Goal: Information Seeking & Learning: Check status

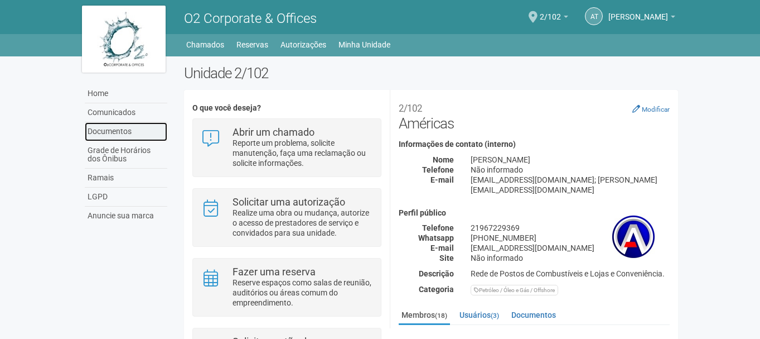
click at [119, 127] on link "Documentos" at bounding box center [126, 131] width 83 height 19
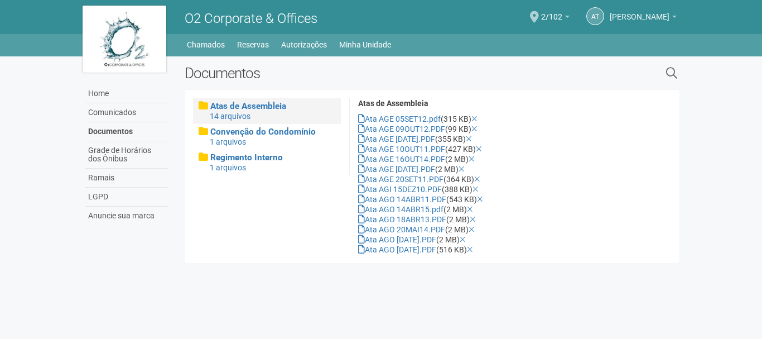
click at [664, 15] on span "[PERSON_NAME]" at bounding box center [640, 12] width 60 height 20
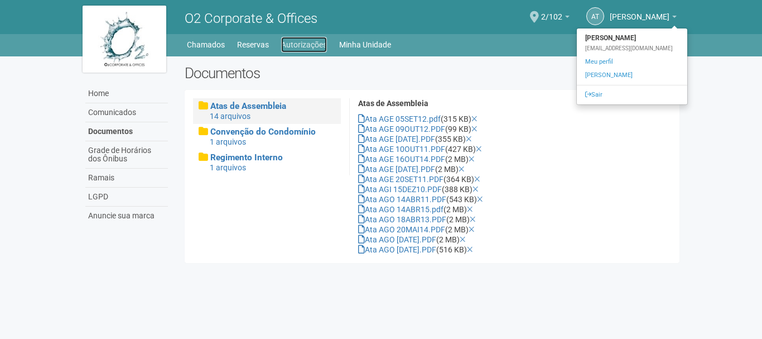
click at [306, 45] on link "Autorizações" at bounding box center [304, 45] width 46 height 16
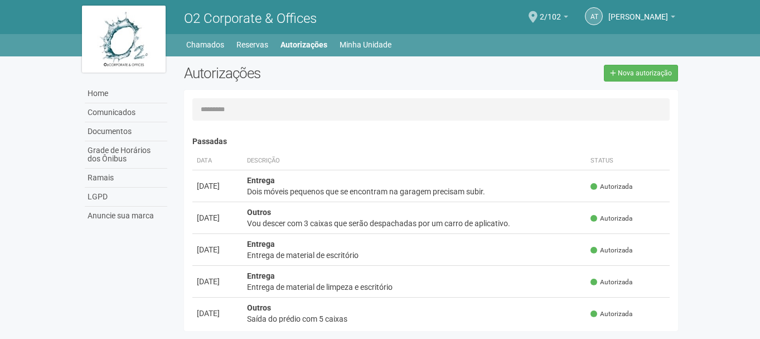
click at [316, 115] on input "text" at bounding box center [431, 109] width 478 height 22
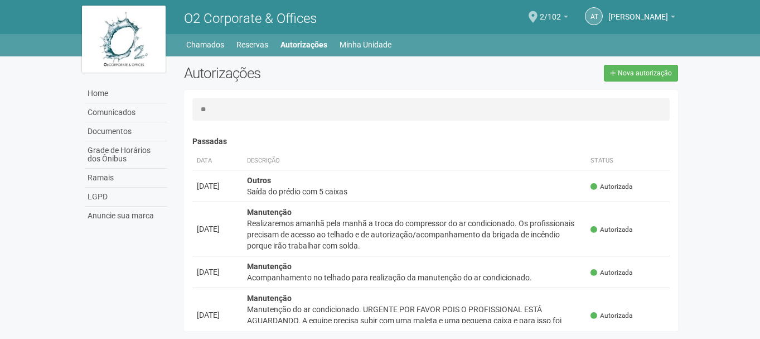
type input "*"
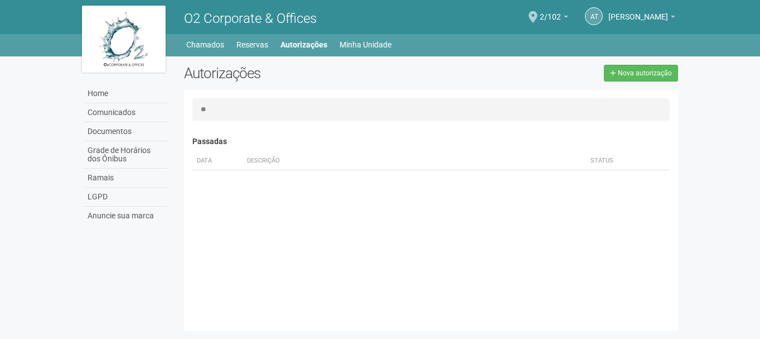
type input "*"
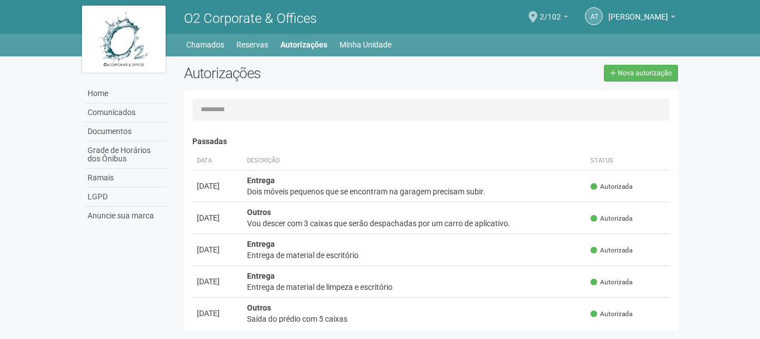
click at [549, 18] on span "2/102" at bounding box center [550, 12] width 21 height 20
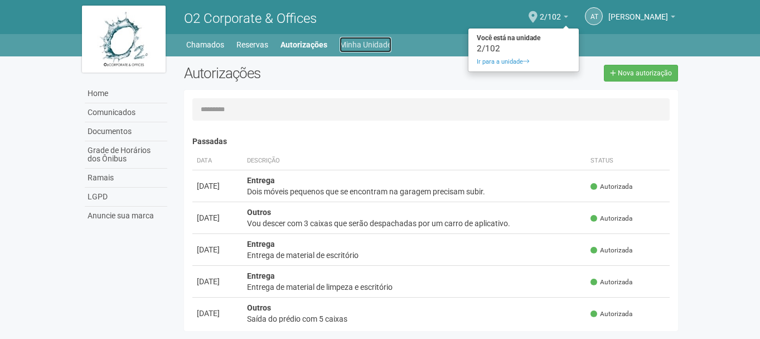
click at [347, 42] on link "Minha Unidade" at bounding box center [366, 45] width 52 height 16
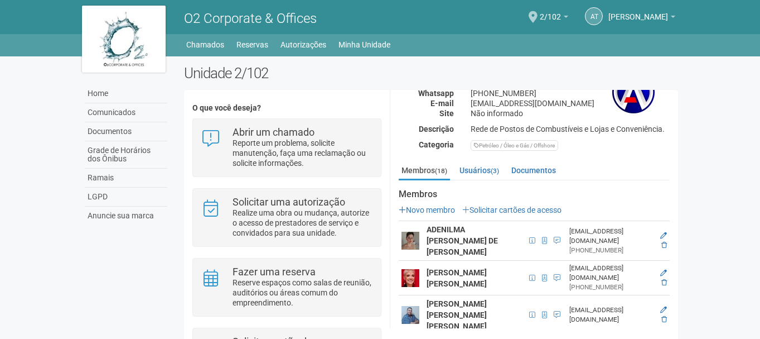
scroll to position [149, 0]
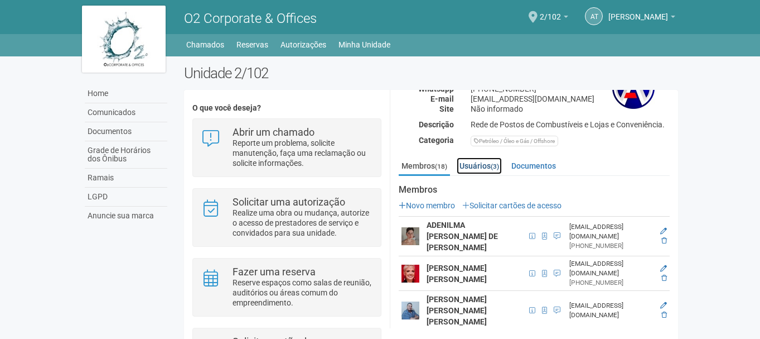
click at [488, 157] on link "Usuários (3)" at bounding box center [479, 165] width 45 height 17
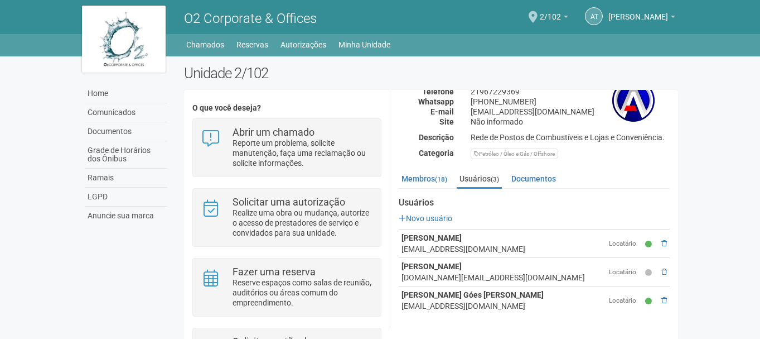
scroll to position [125, 0]
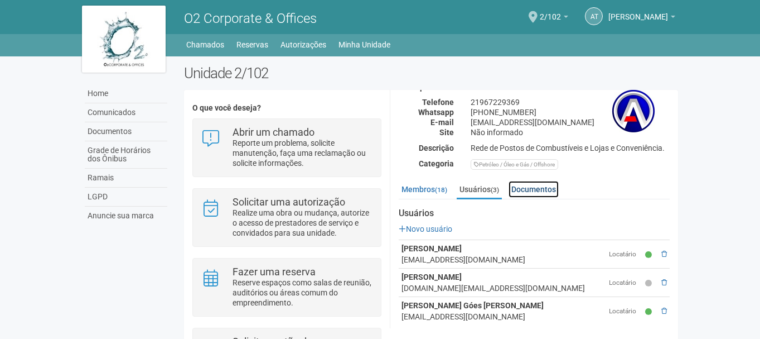
click at [529, 181] on link "Documentos" at bounding box center [534, 189] width 50 height 17
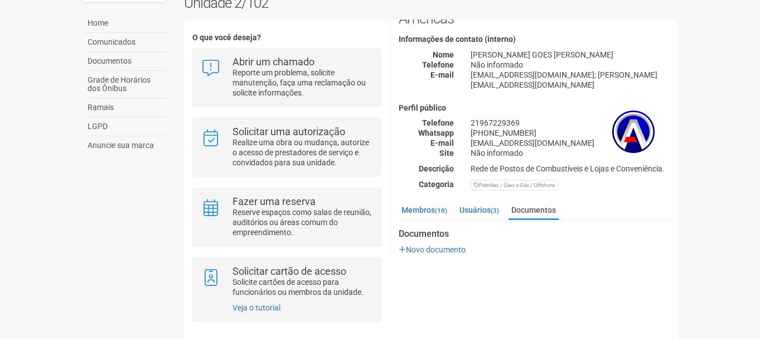
scroll to position [80, 0]
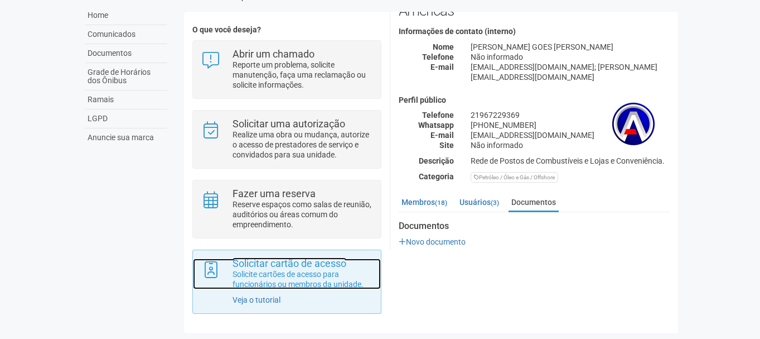
click at [281, 272] on p "Solicite cartões de acesso para funcionários ou membros da unidade." at bounding box center [303, 279] width 140 height 20
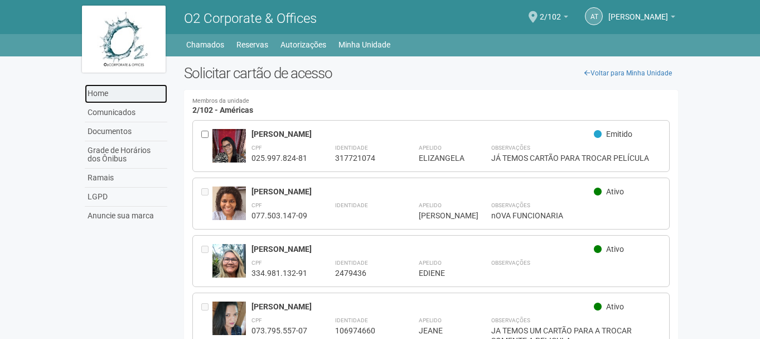
click at [127, 100] on link "Home" at bounding box center [126, 93] width 83 height 19
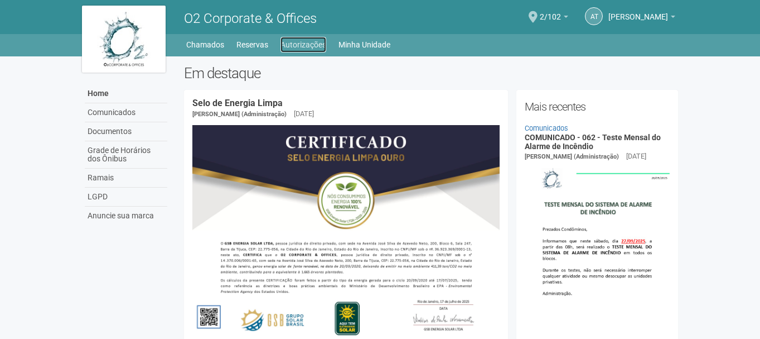
click at [291, 43] on link "Autorizações" at bounding box center [304, 45] width 46 height 16
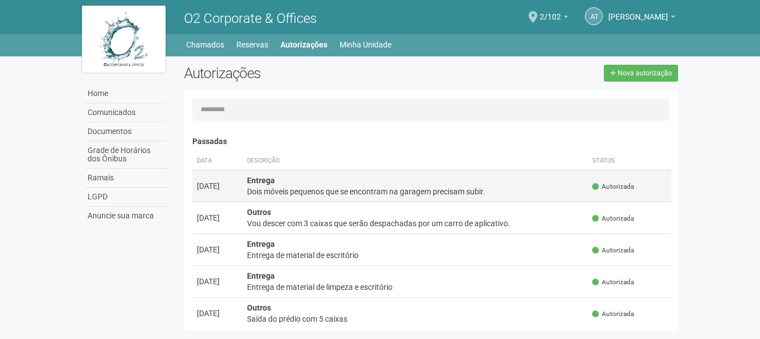
click at [372, 181] on td "Entrega Dois móveis pequenos que se encontram na garagem precisam subir." at bounding box center [416, 186] width 346 height 32
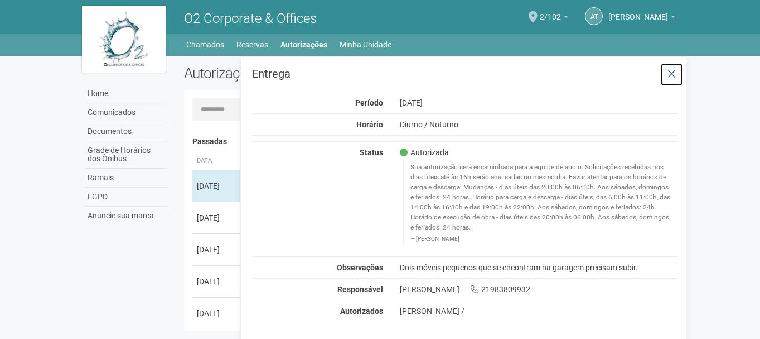
click at [675, 74] on icon at bounding box center [672, 74] width 8 height 11
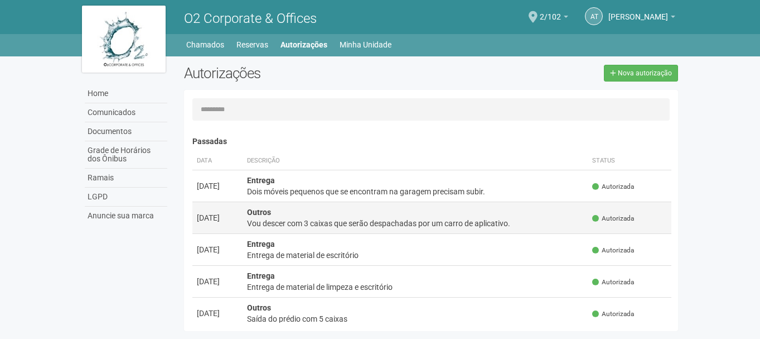
click at [409, 210] on td "Outros Vou descer com 3 caixas que serão despachadas por um carro de aplicativo." at bounding box center [416, 217] width 346 height 32
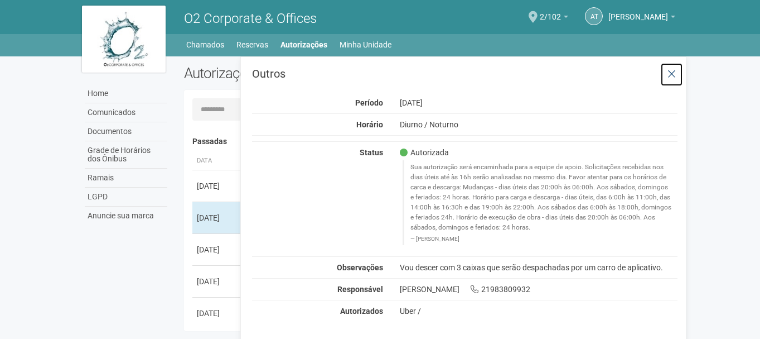
click at [675, 75] on icon at bounding box center [672, 74] width 8 height 11
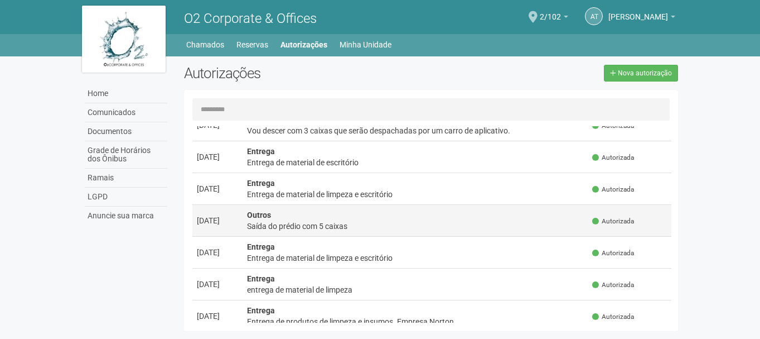
scroll to position [93, 0]
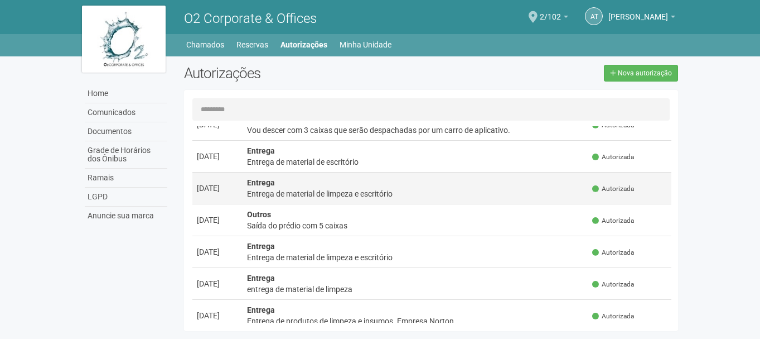
click at [389, 173] on td "Entrega Entrega de material de limpeza e escritório" at bounding box center [416, 188] width 346 height 32
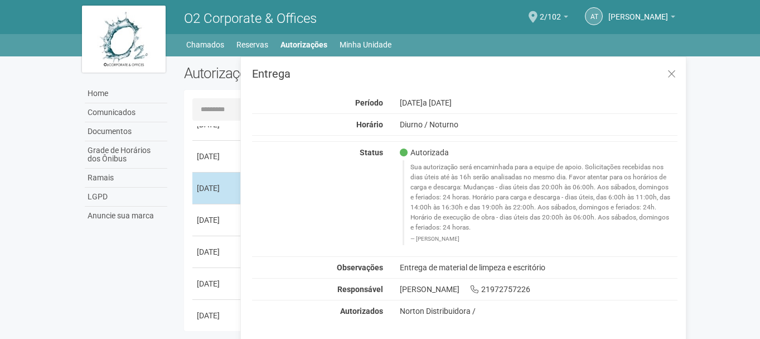
scroll to position [0, 0]
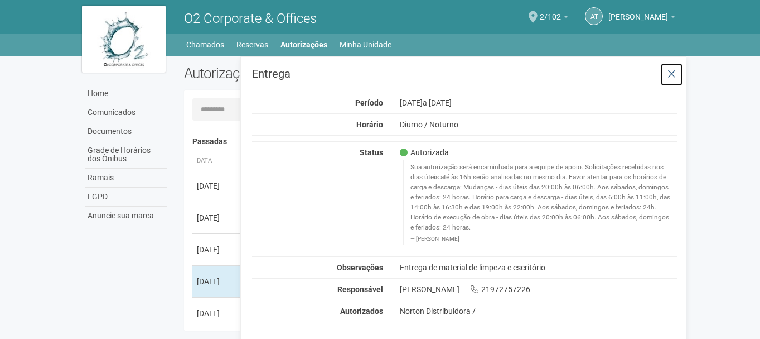
click at [673, 71] on icon at bounding box center [672, 74] width 8 height 11
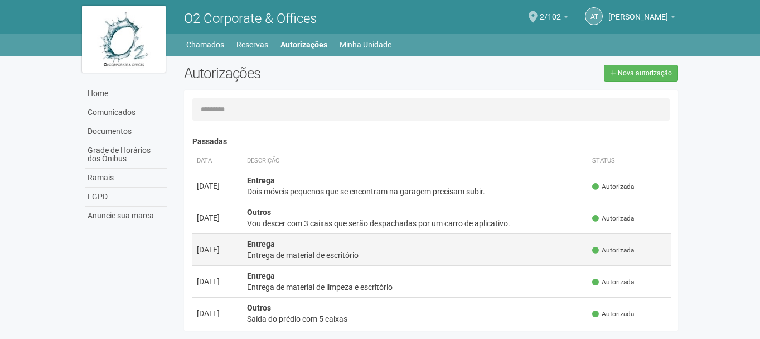
click at [322, 239] on td "Entrega Entrega de material de escritório" at bounding box center [416, 249] width 346 height 32
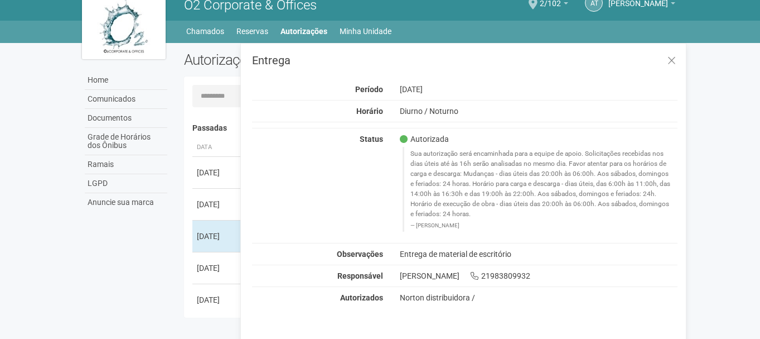
scroll to position [17, 0]
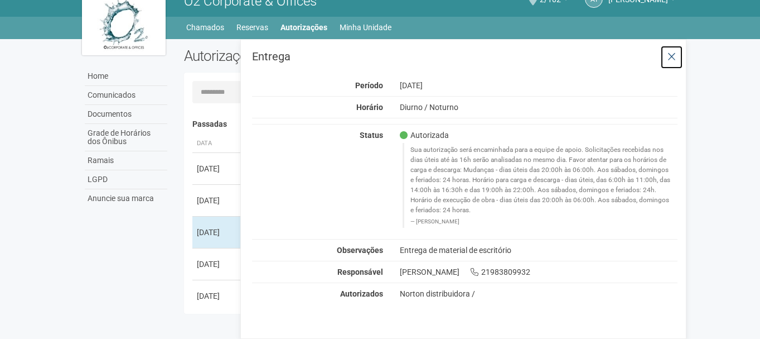
click at [672, 53] on icon at bounding box center [672, 56] width 8 height 11
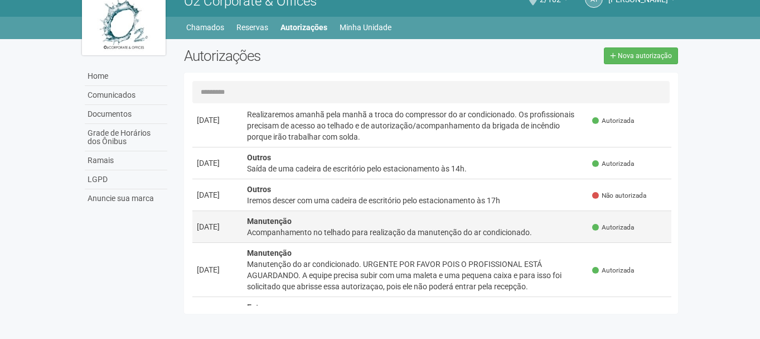
scroll to position [316, 0]
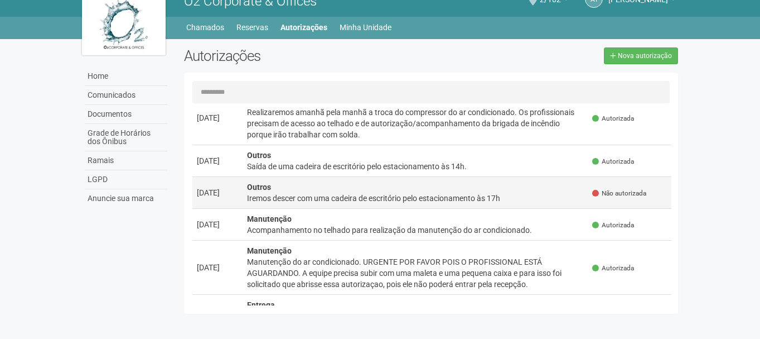
click at [442, 199] on div "Iremos descer com uma cadeira de escritório pelo estacionamento às 17h" at bounding box center [415, 197] width 337 height 11
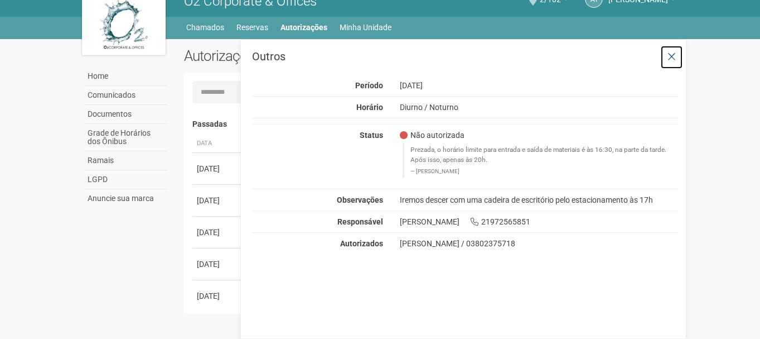
click at [674, 55] on icon at bounding box center [672, 56] width 8 height 11
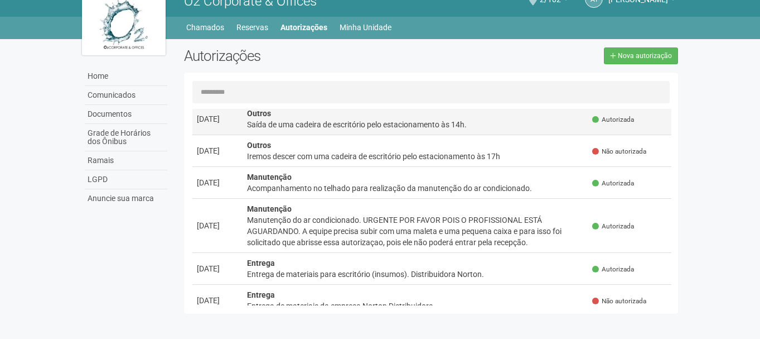
scroll to position [390, 0]
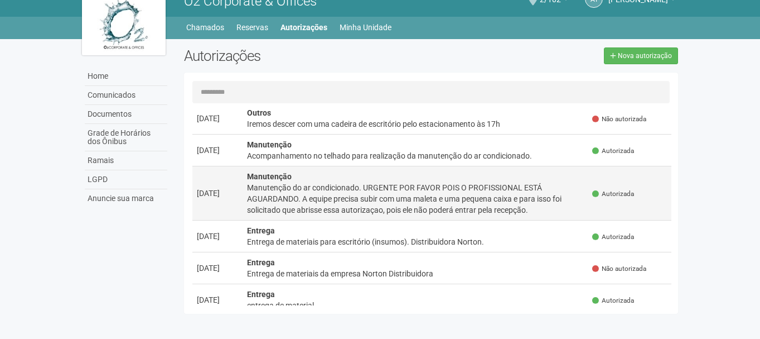
click at [476, 192] on div "Manutenção do ar condicionado. URGENTE POR FAVOR POIS O PROFISSIONAL ESTÁ AGUAR…" at bounding box center [415, 198] width 337 height 33
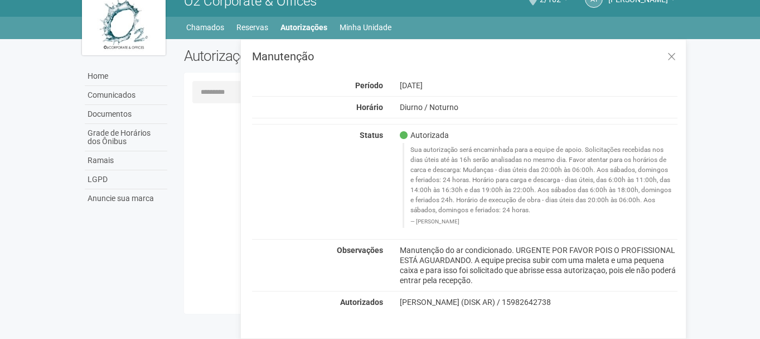
scroll to position [0, 0]
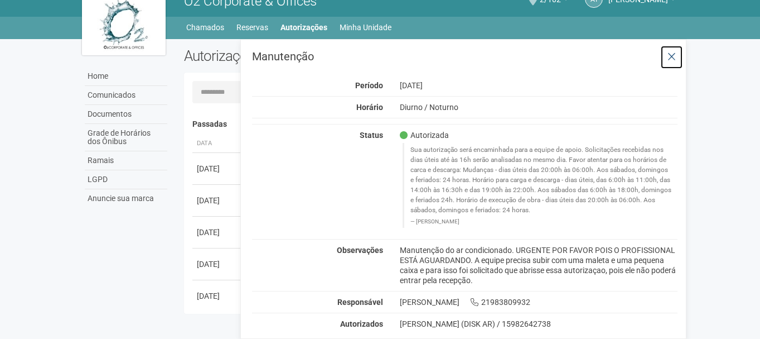
click at [671, 56] on icon at bounding box center [672, 56] width 8 height 11
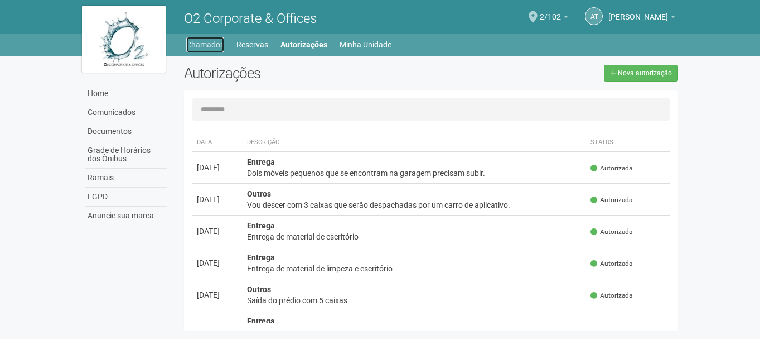
click at [204, 49] on link "Chamados" at bounding box center [205, 45] width 38 height 16
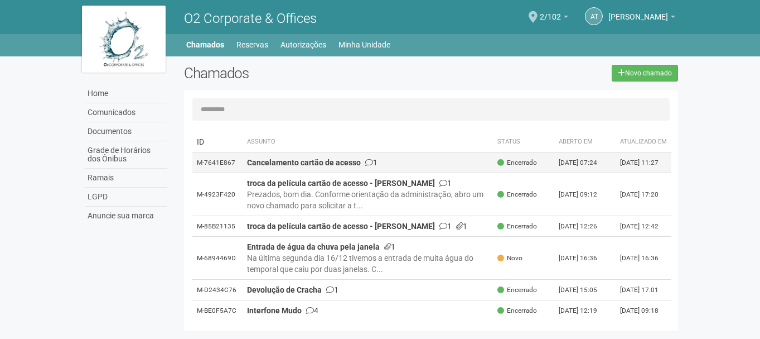
click at [421, 170] on td "Cancelamento cartão de acesso 1" at bounding box center [368, 162] width 251 height 21
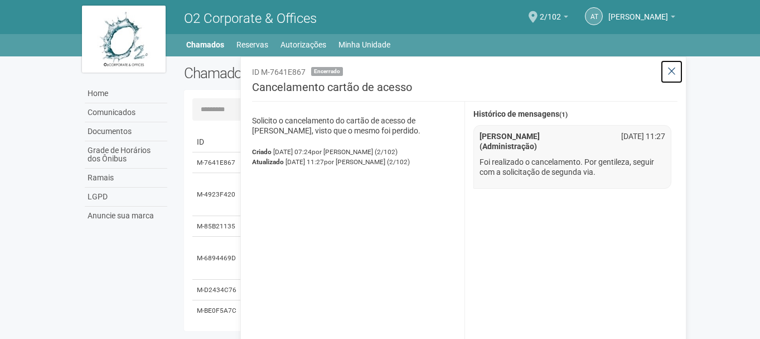
click at [669, 71] on icon at bounding box center [672, 71] width 8 height 11
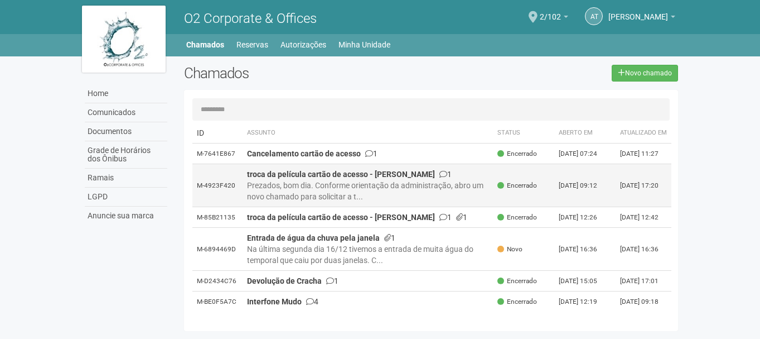
scroll to position [47, 0]
click at [369, 180] on div "Prezados, bom dia. Conforme orientação da administração, abro um novo chamado p…" at bounding box center [368, 191] width 242 height 22
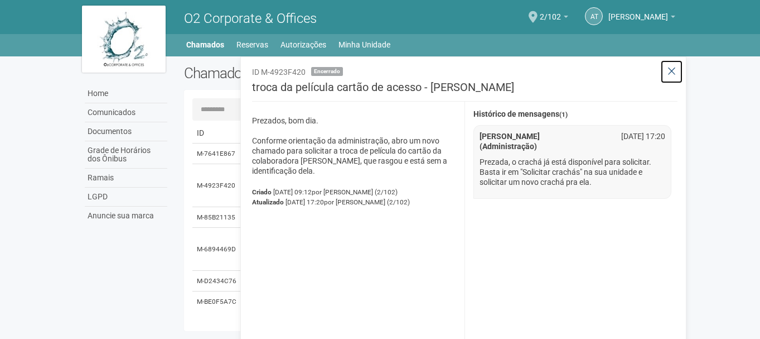
click at [673, 72] on icon at bounding box center [672, 71] width 8 height 11
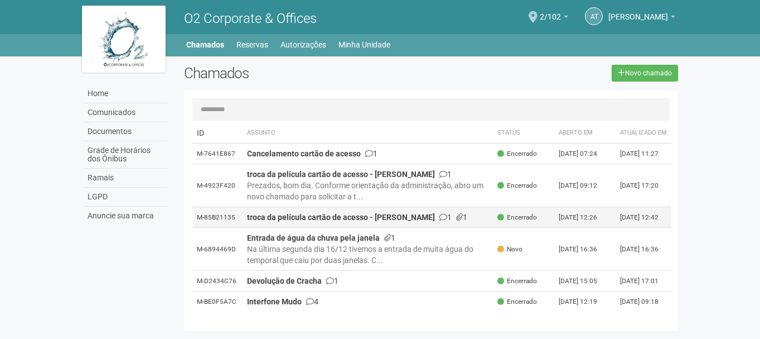
click at [349, 207] on td "troca da película cartão de acesso - Ediene Silva 1 1" at bounding box center [368, 217] width 251 height 21
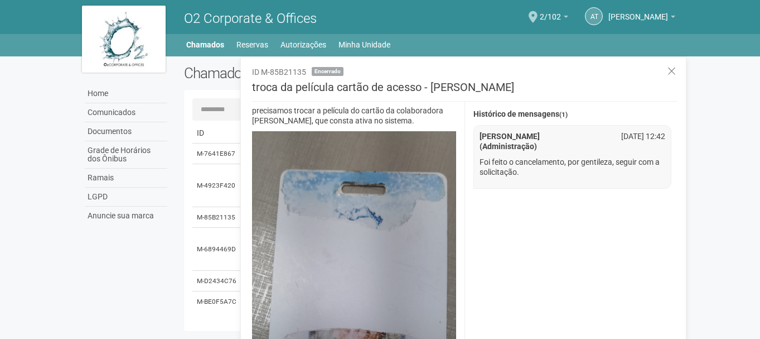
scroll to position [0, 0]
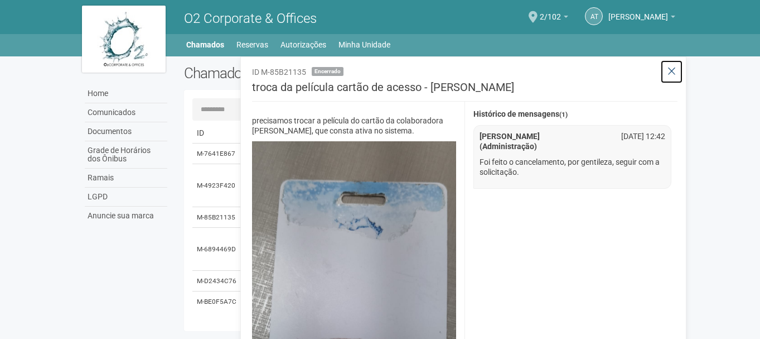
click at [672, 70] on icon at bounding box center [672, 71] width 8 height 11
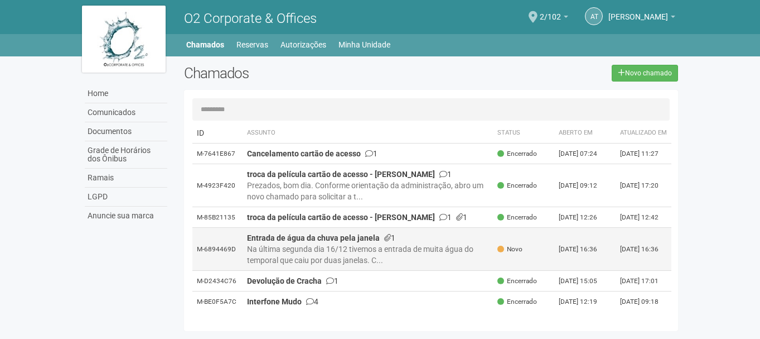
click at [371, 243] on div "Na última segunda dia 16/12 tivemos a entrada de muita água do temporal que cai…" at bounding box center [368, 254] width 242 height 22
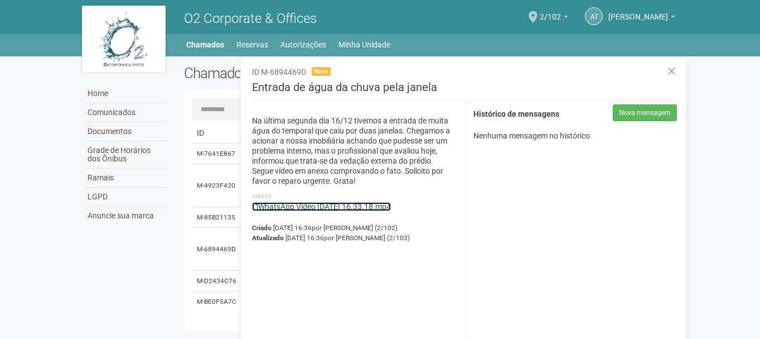
click at [348, 208] on link "WhatsApp Video 2024-12-20 at 16.33.18.mp4" at bounding box center [321, 206] width 139 height 9
click at [669, 70] on icon at bounding box center [672, 71] width 8 height 11
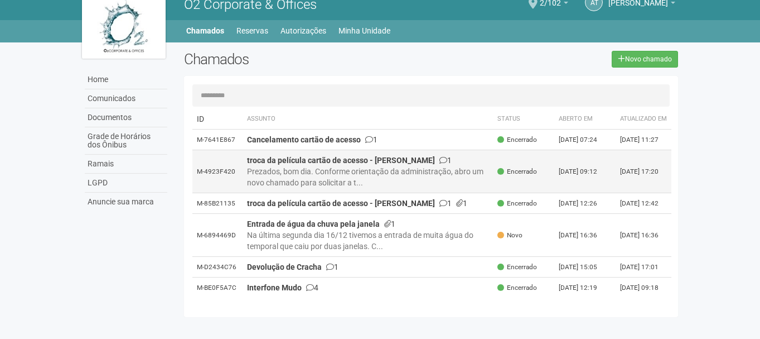
scroll to position [17, 0]
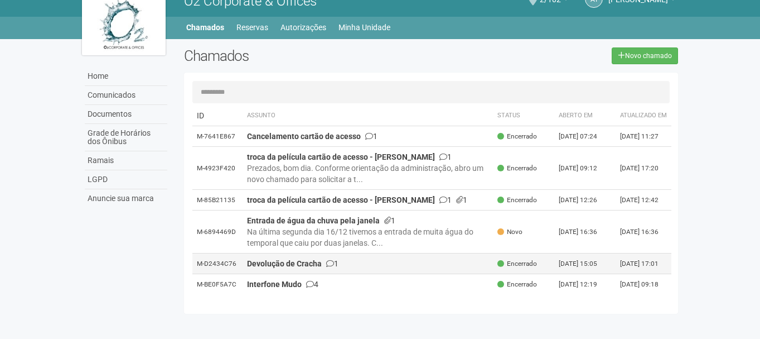
click at [366, 255] on td "Devolução de Cracha 1" at bounding box center [368, 263] width 251 height 21
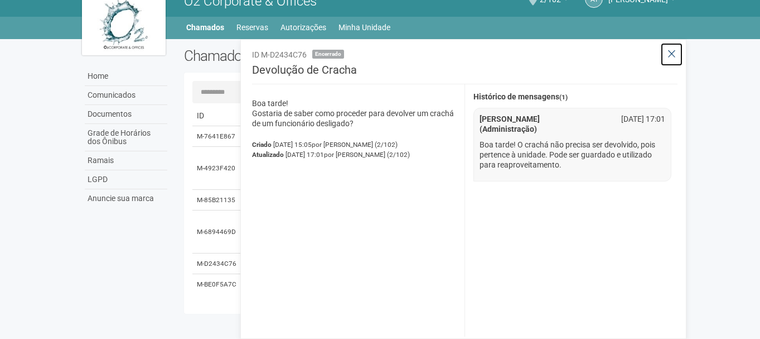
click at [672, 55] on icon at bounding box center [672, 54] width 8 height 11
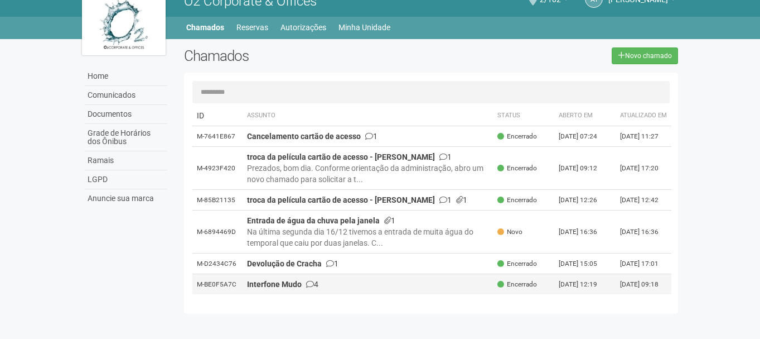
click at [327, 277] on td "Interfone Mudo 4" at bounding box center [368, 284] width 251 height 21
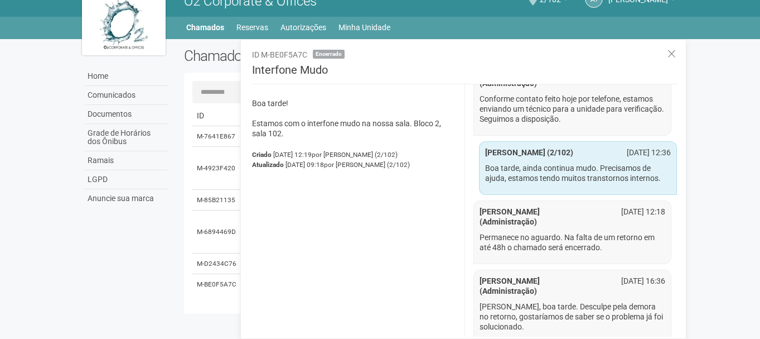
scroll to position [67, 0]
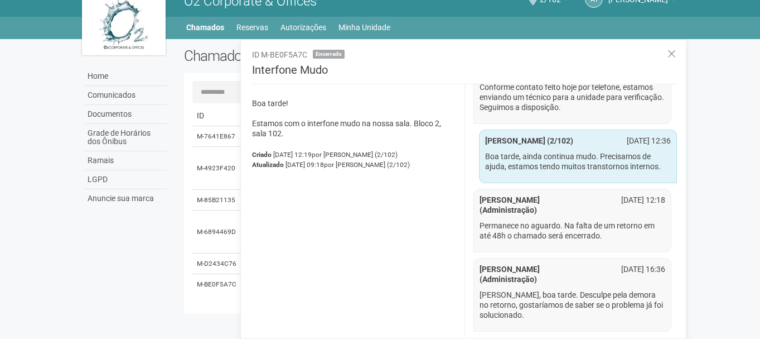
drag, startPoint x: 493, startPoint y: 228, endPoint x: 605, endPoint y: 245, distance: 113.3
click at [605, 245] on li "Ana Carla de Carvalho Silva (Administração) 04/07/24 12:18 Permanece no aguardo…" at bounding box center [573, 221] width 199 height 64
click at [577, 240] on p "Permanece no aguardo. Na falta de um retorno em até 48h o chamado será encerrad…" at bounding box center [573, 230] width 186 height 20
click at [675, 49] on icon at bounding box center [672, 54] width 8 height 11
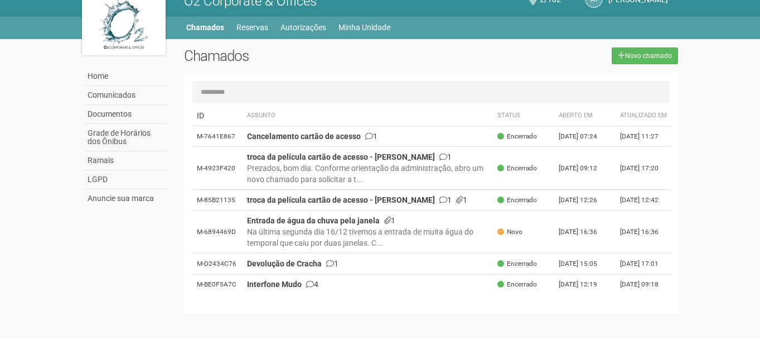
scroll to position [28, 0]
